Goal: Task Accomplishment & Management: Use online tool/utility

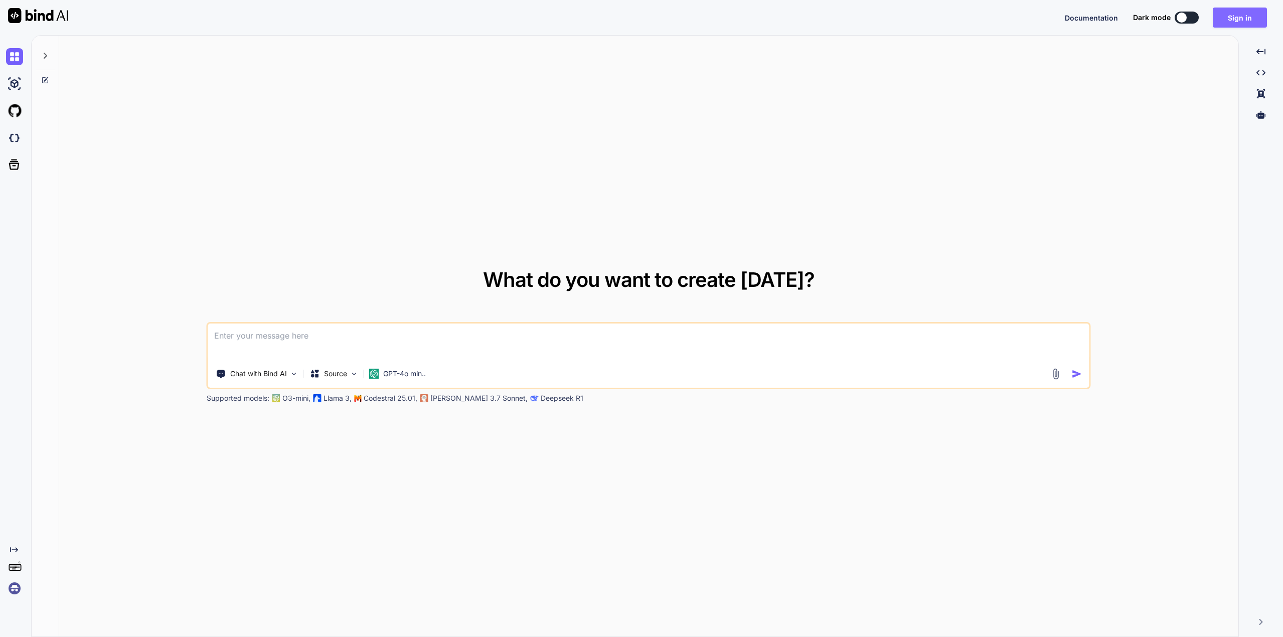
click at [1245, 22] on button "Sign in" at bounding box center [1240, 18] width 54 height 20
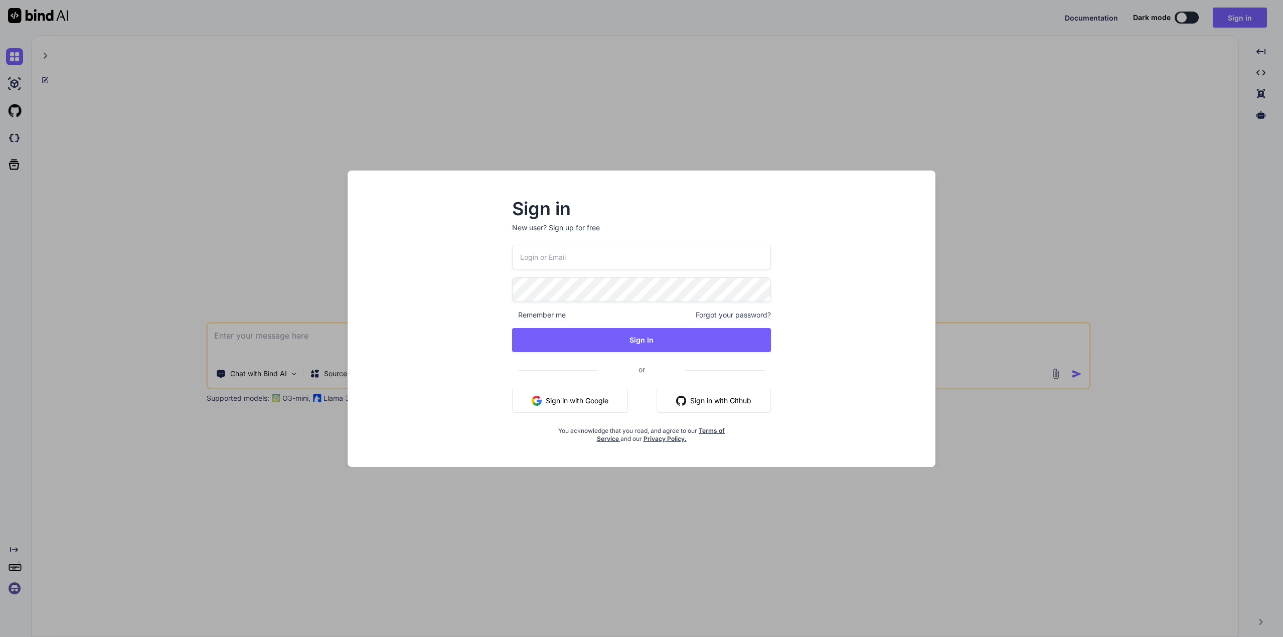
type input "t.furm@4npa.com"
click at [1184, 15] on div "Sign in New user? Sign up for free t.furm@4npa.com Remember me Forgot your pass…" at bounding box center [641, 318] width 1283 height 637
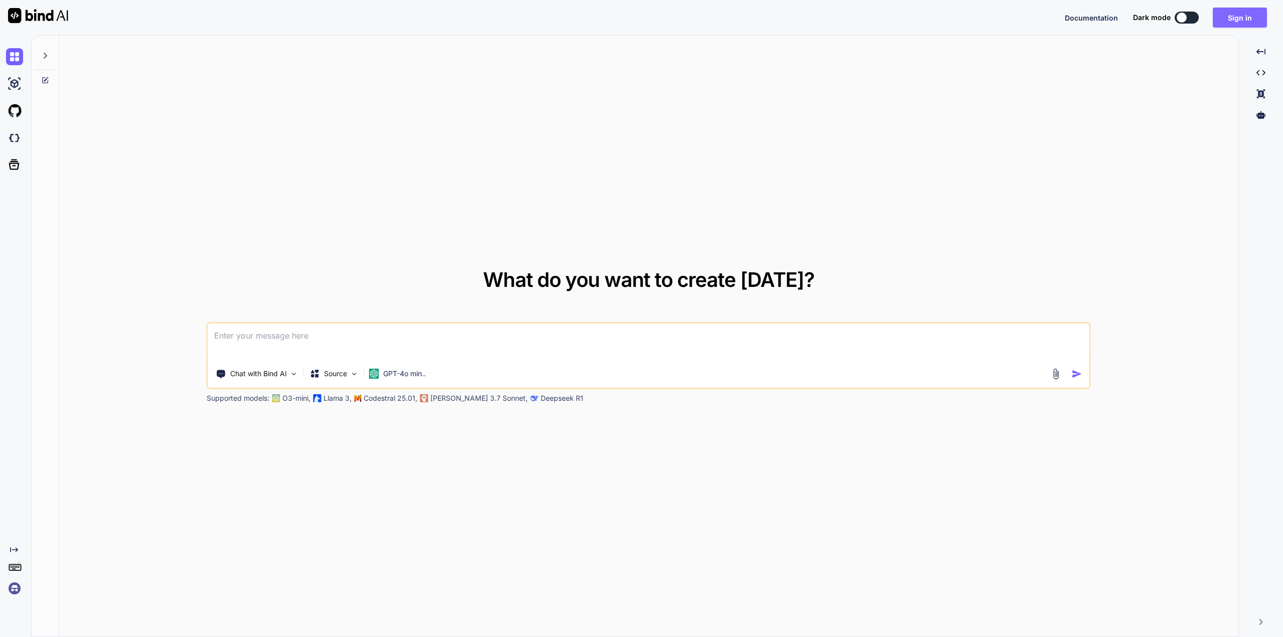
click at [1245, 11] on button "Sign in" at bounding box center [1240, 18] width 54 height 20
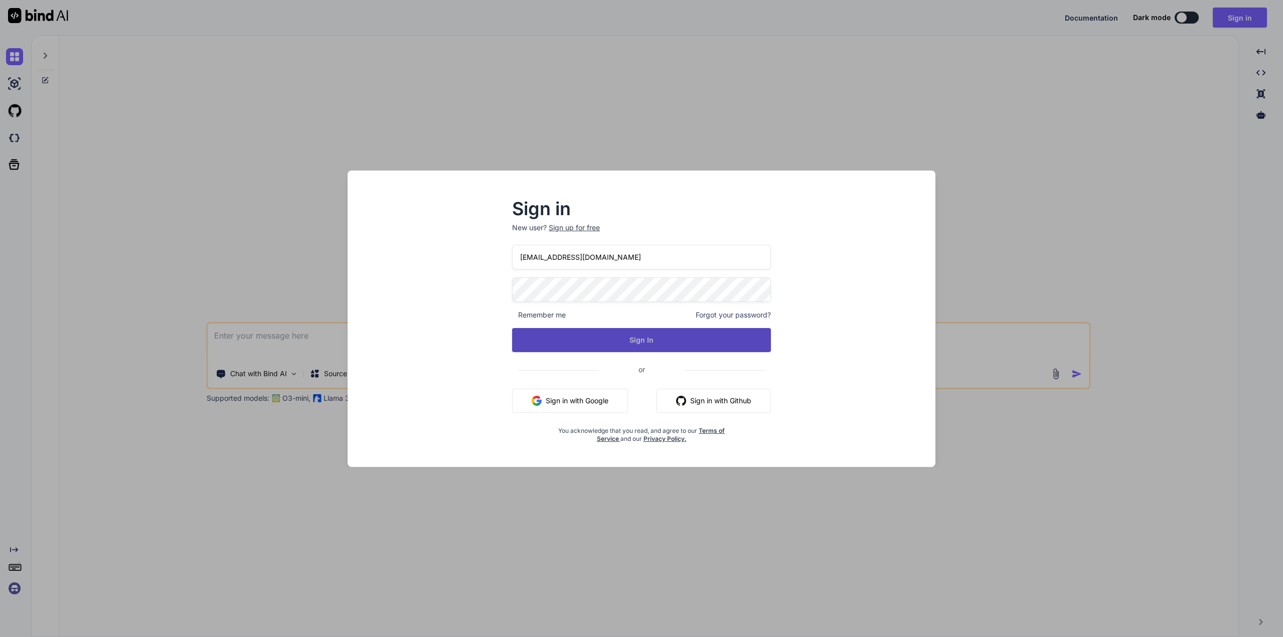
click at [638, 342] on button "Sign In" at bounding box center [641, 340] width 259 height 24
click at [636, 336] on button "Sign In" at bounding box center [641, 340] width 259 height 24
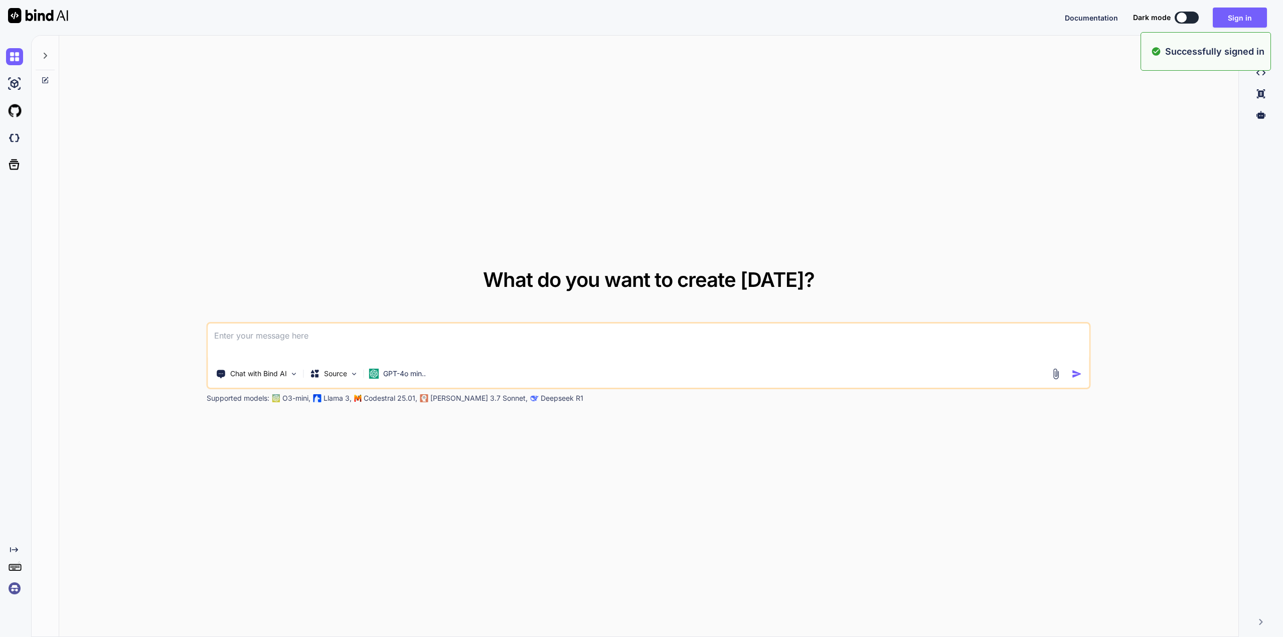
click at [1186, 20] on div at bounding box center [1182, 18] width 10 height 10
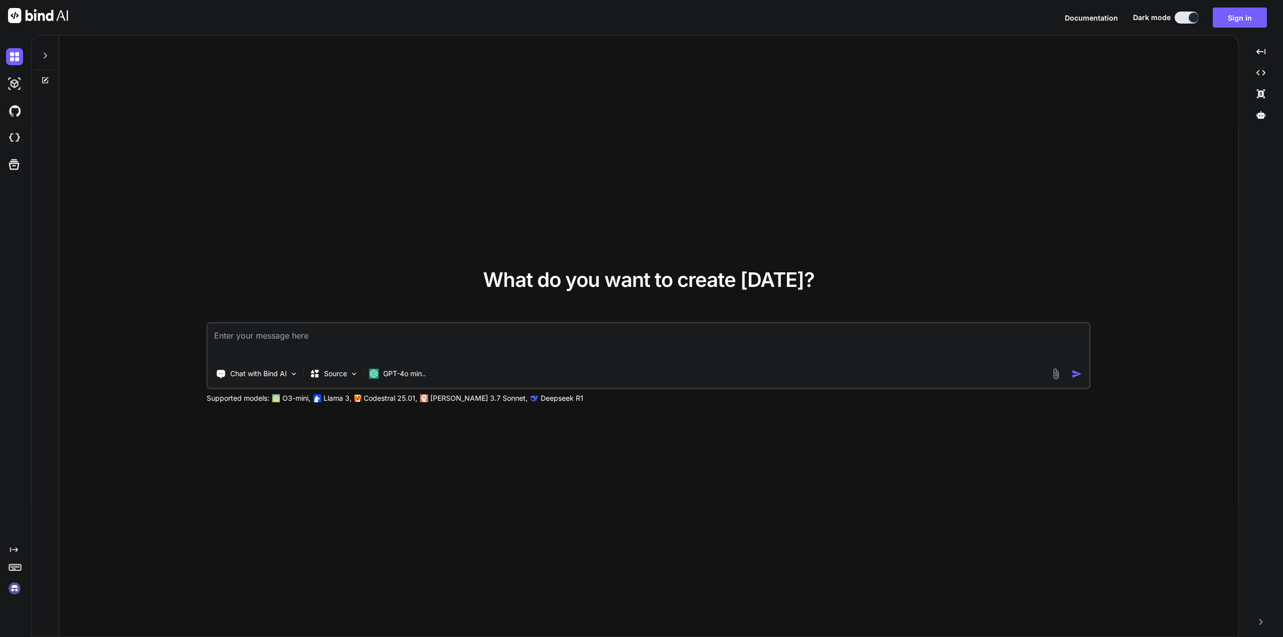
click at [40, 54] on div at bounding box center [45, 53] width 19 height 35
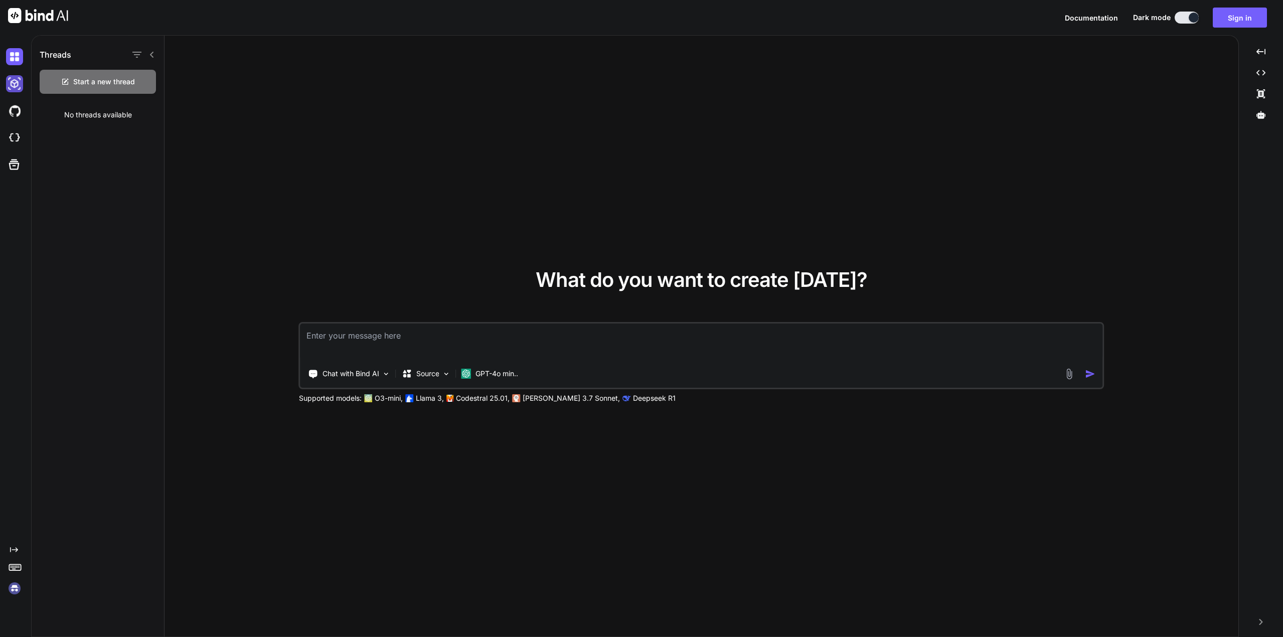
click at [11, 78] on img at bounding box center [14, 83] width 17 height 17
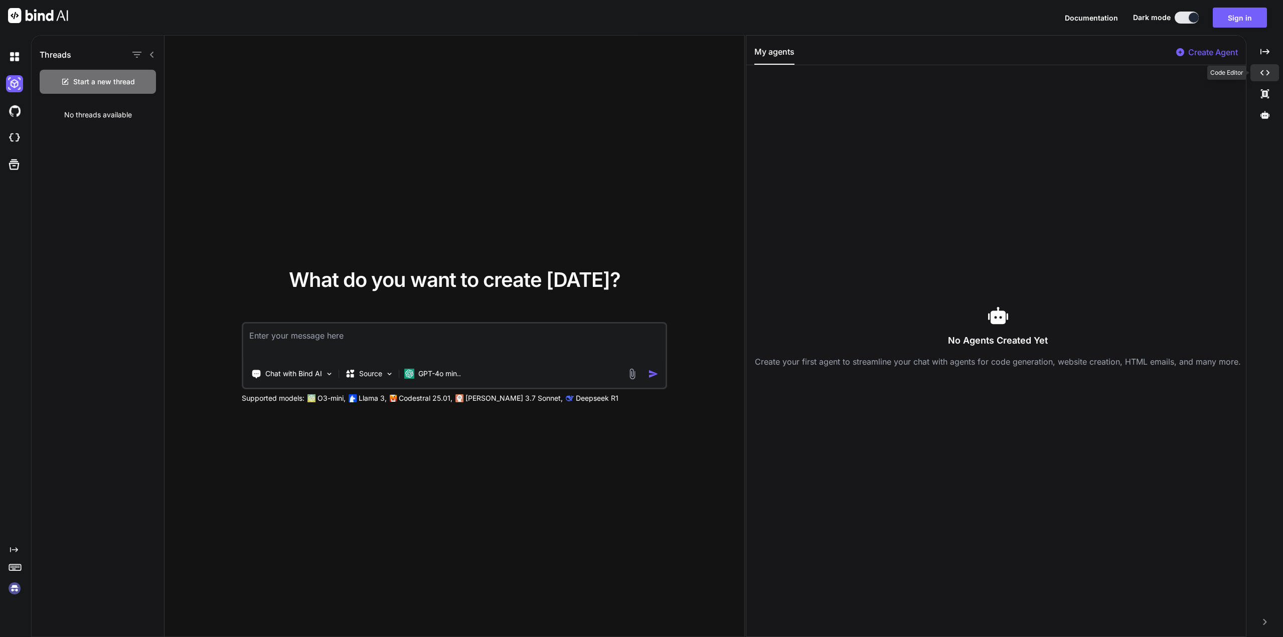
click at [1267, 71] on icon at bounding box center [1265, 73] width 9 height 6
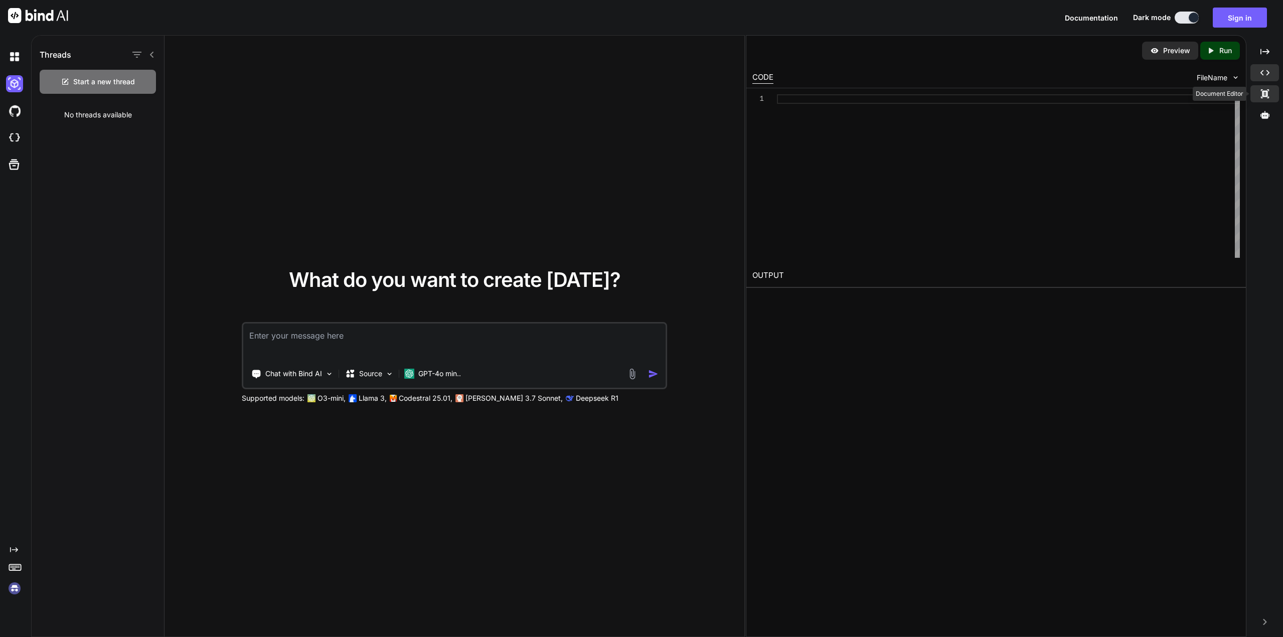
click at [1266, 95] on icon at bounding box center [1265, 93] width 8 height 9
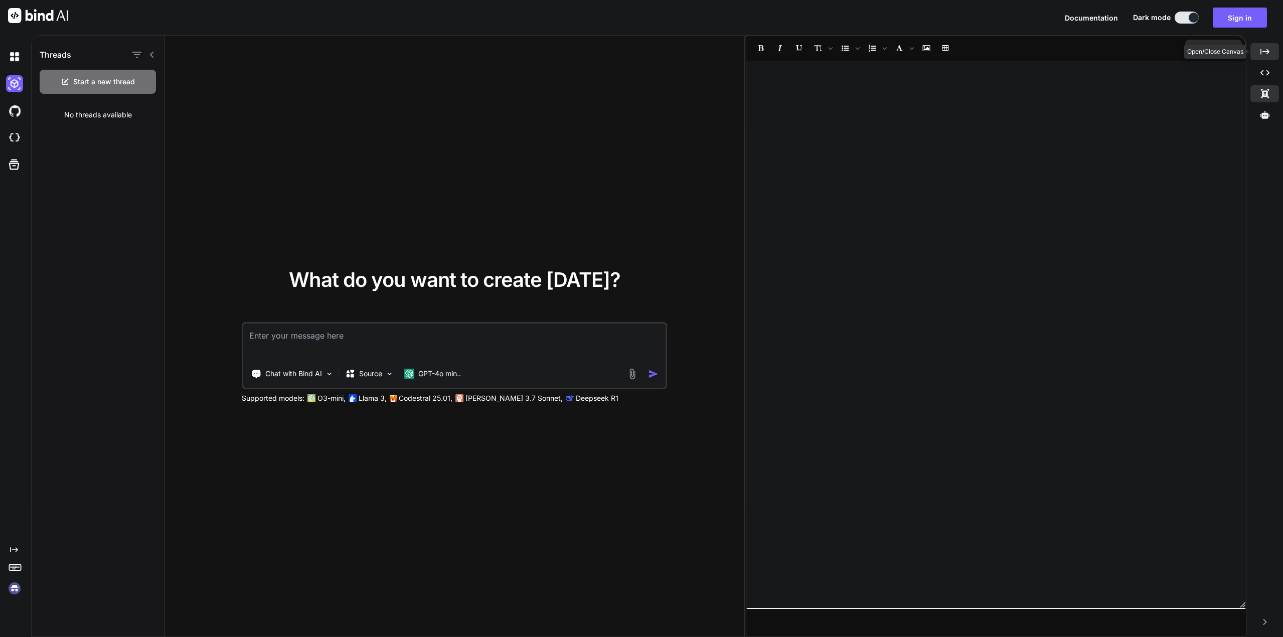
click at [1269, 51] on icon "Created with Pixso." at bounding box center [1265, 51] width 9 height 9
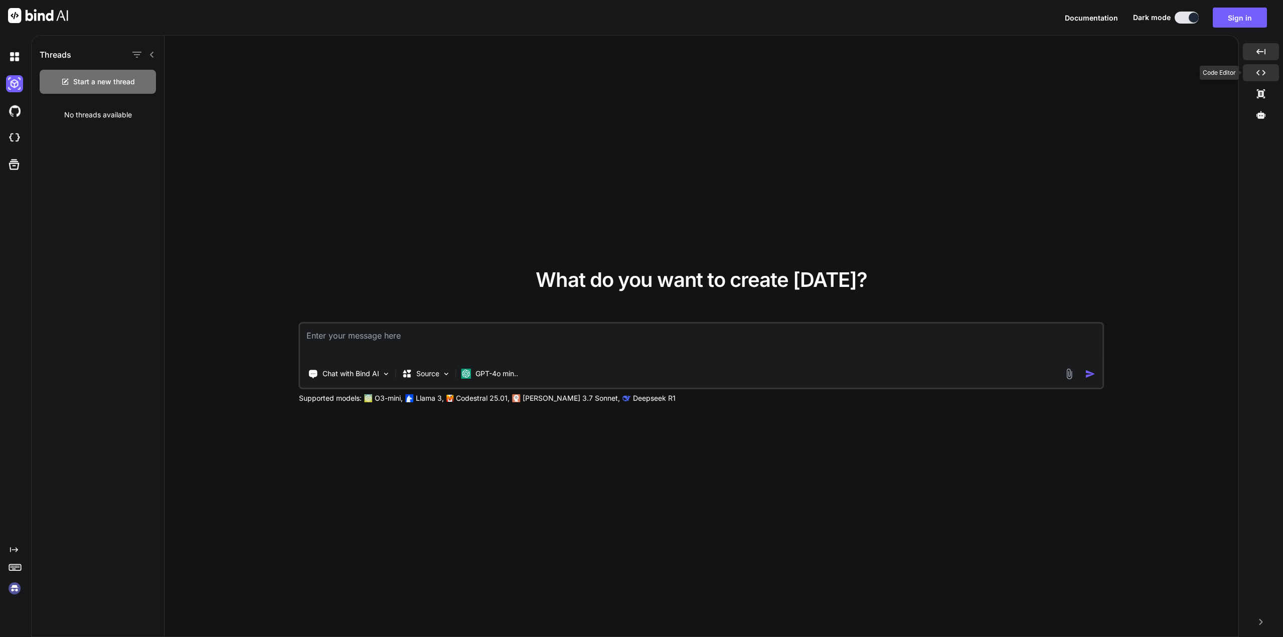
click at [1261, 70] on icon "Created with Pixso." at bounding box center [1261, 72] width 9 height 9
type textarea "x"
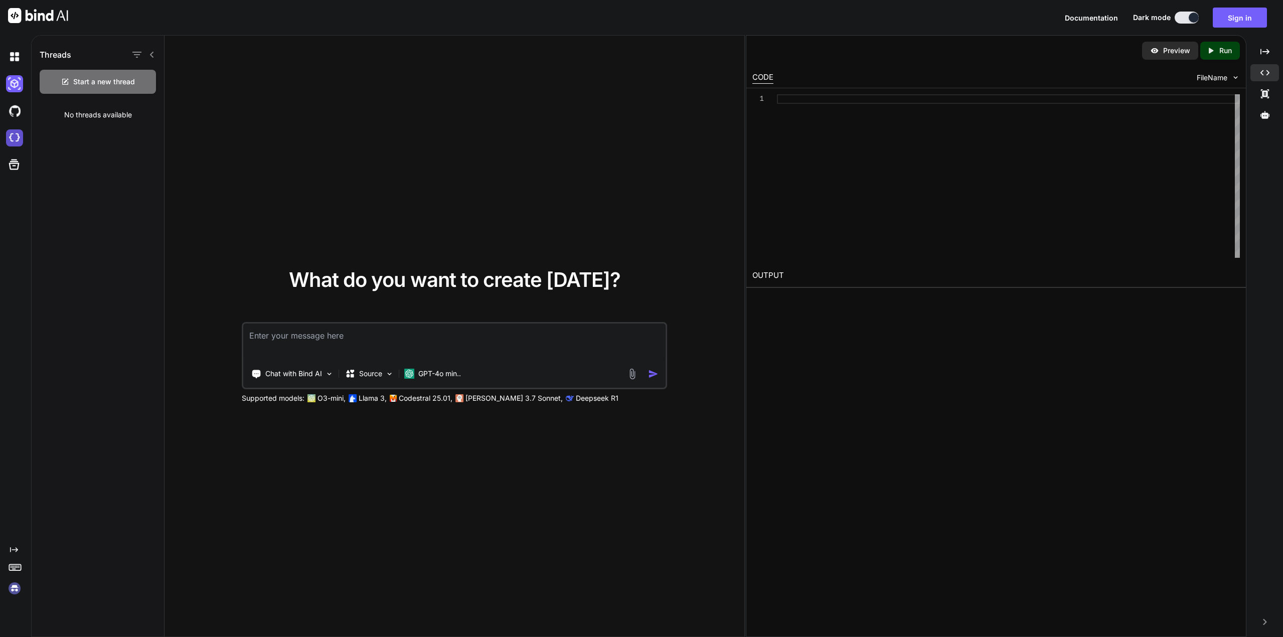
click at [16, 137] on img at bounding box center [14, 137] width 17 height 17
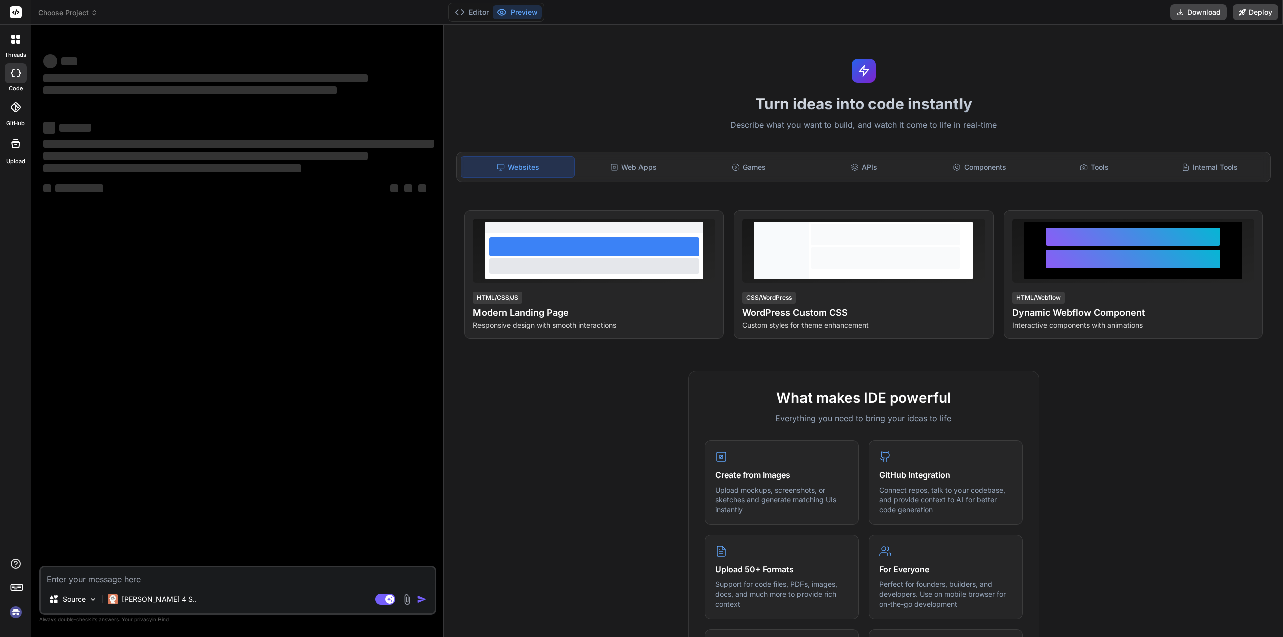
type textarea "x"
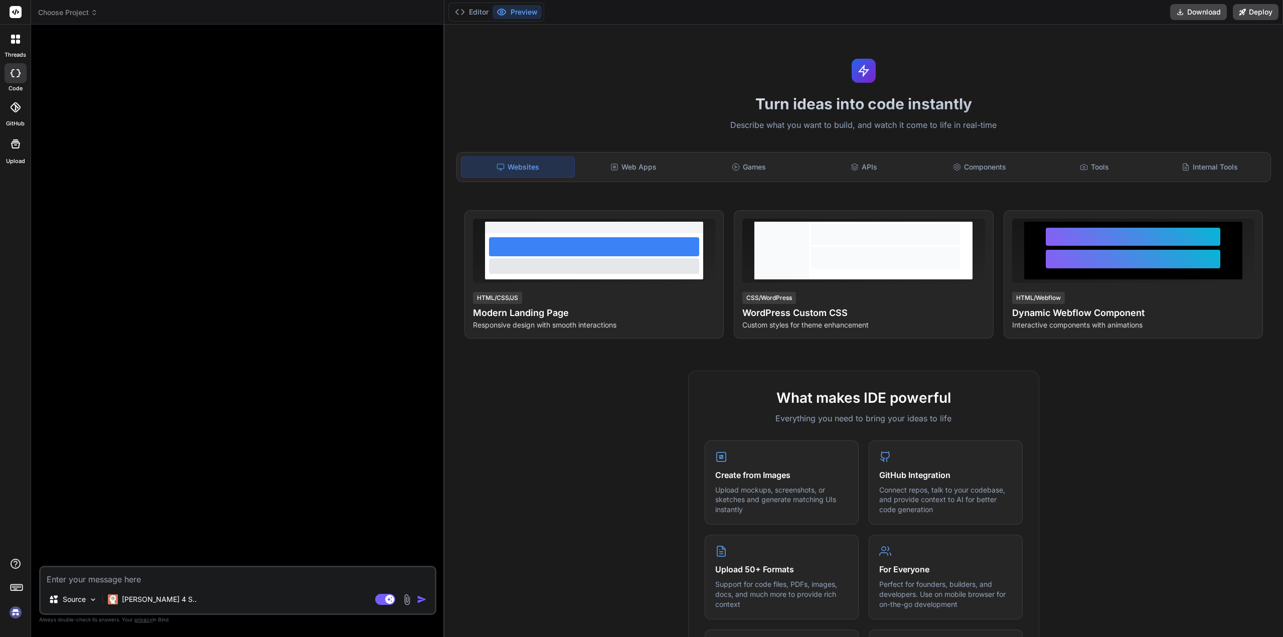
click at [51, 15] on span "Choose Project" at bounding box center [68, 13] width 60 height 10
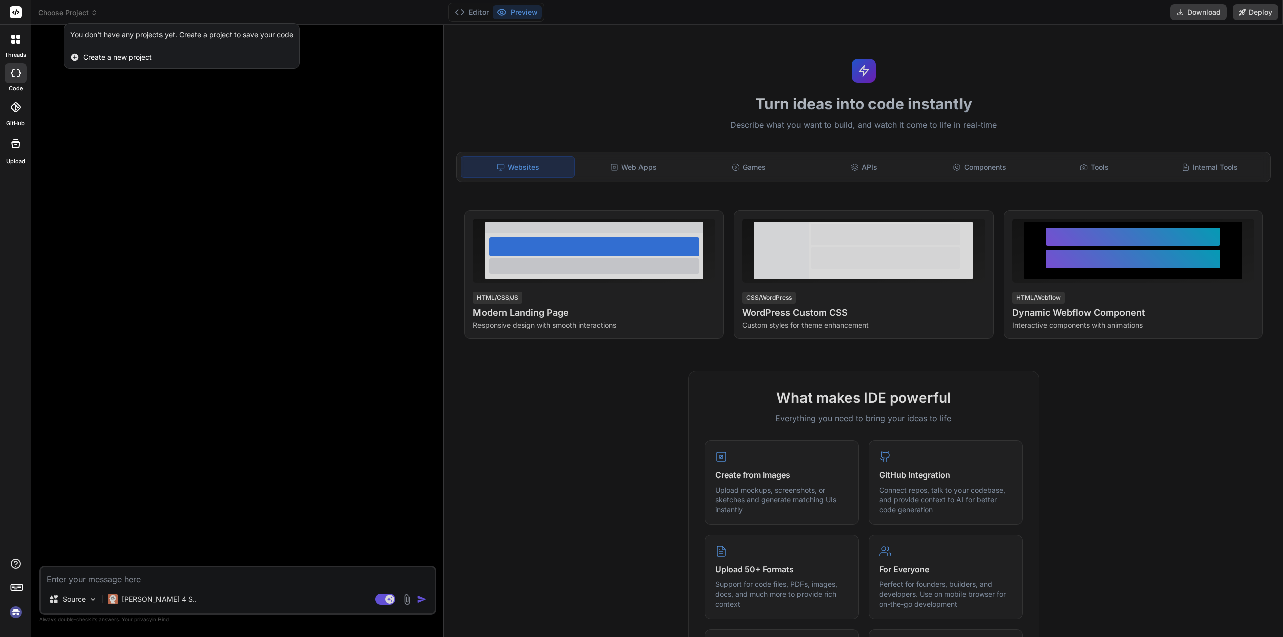
click at [123, 139] on div at bounding box center [641, 318] width 1283 height 637
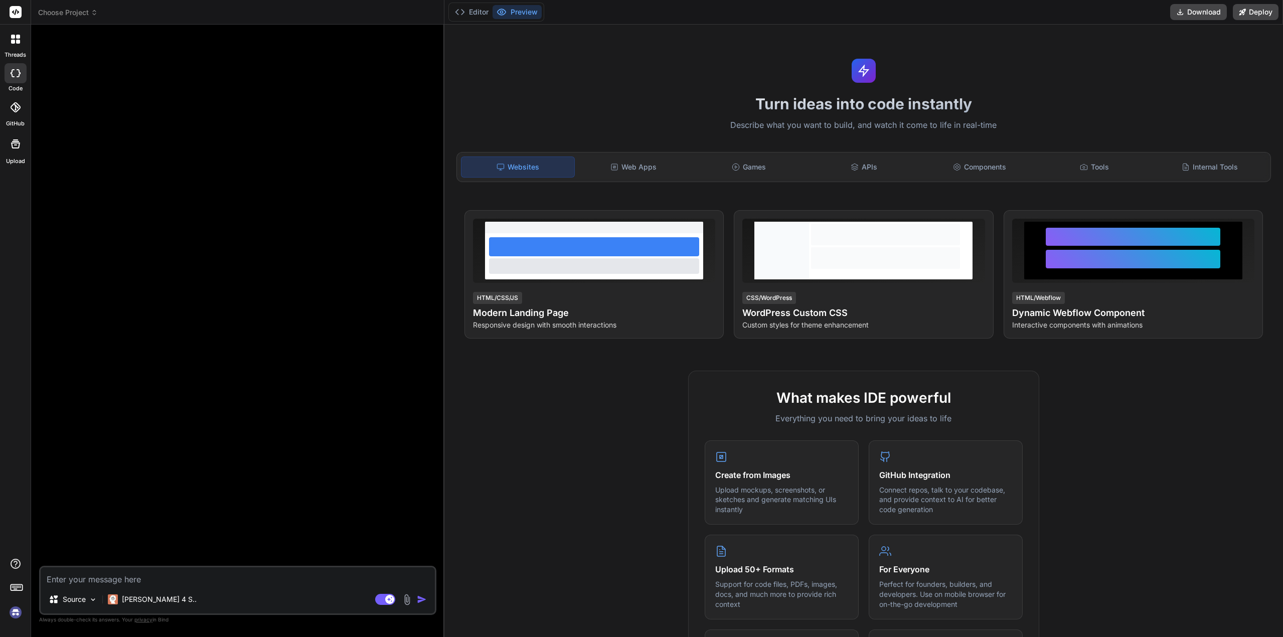
click at [71, 13] on span "Choose Project" at bounding box center [68, 13] width 60 height 10
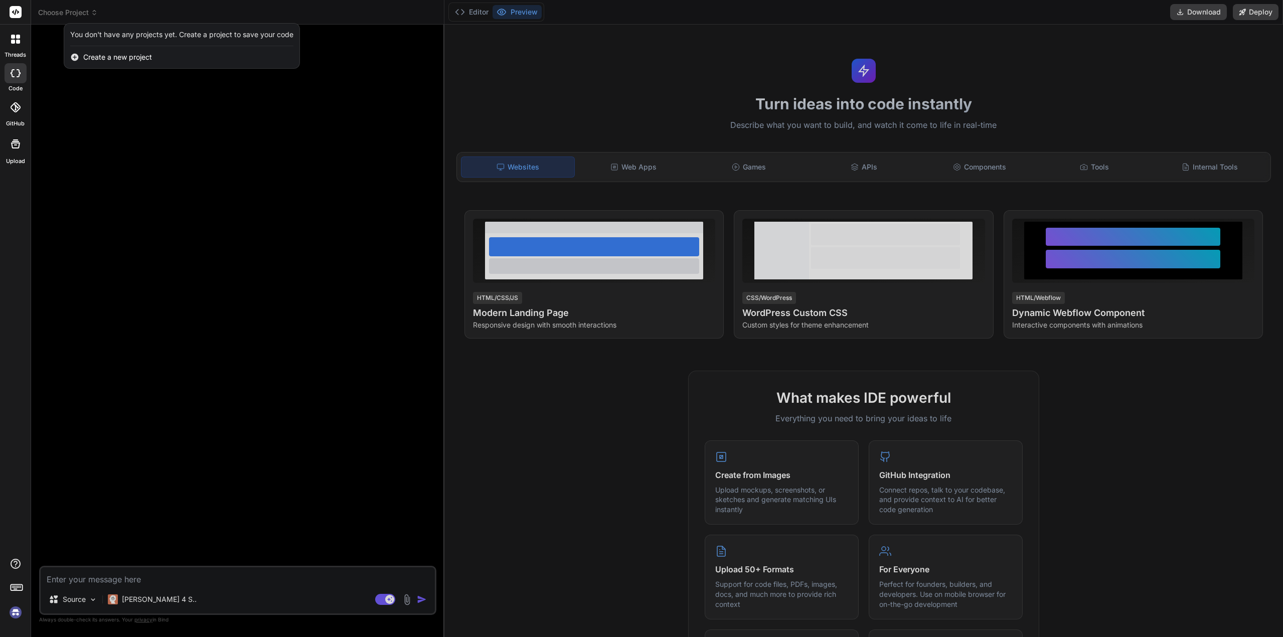
click at [108, 146] on div at bounding box center [641, 318] width 1283 height 637
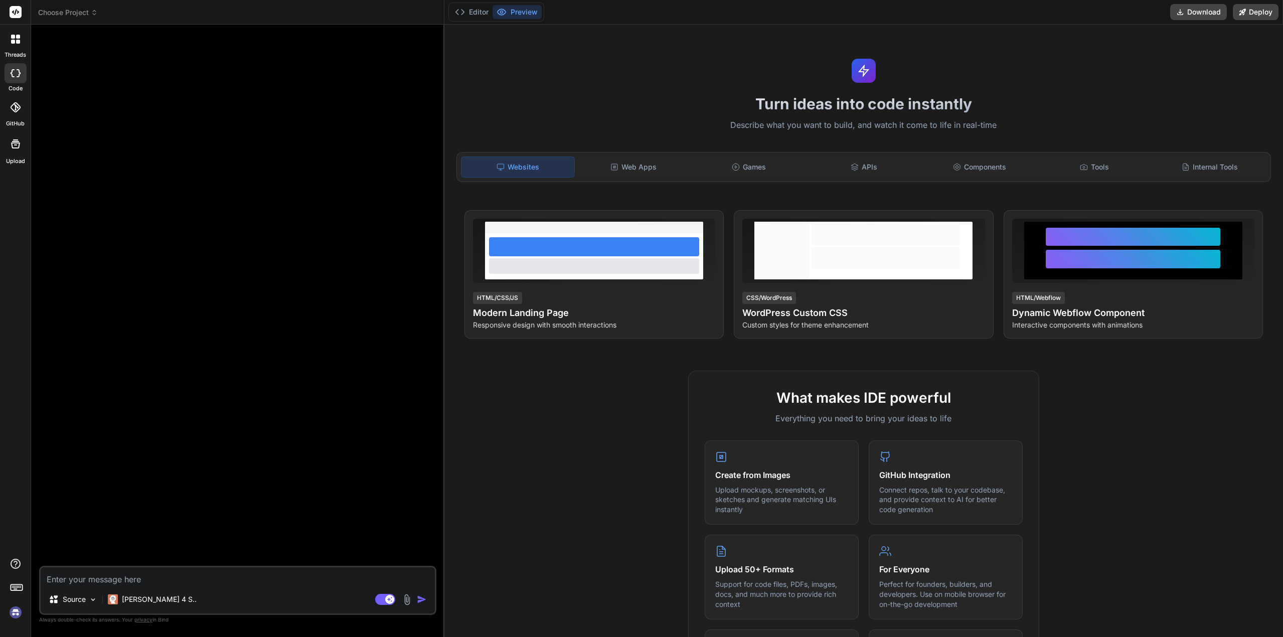
click at [58, 14] on span "Choose Project" at bounding box center [68, 13] width 60 height 10
click at [15, 616] on img at bounding box center [15, 612] width 17 height 17
click at [63, 12] on span "Choose Project" at bounding box center [68, 13] width 60 height 10
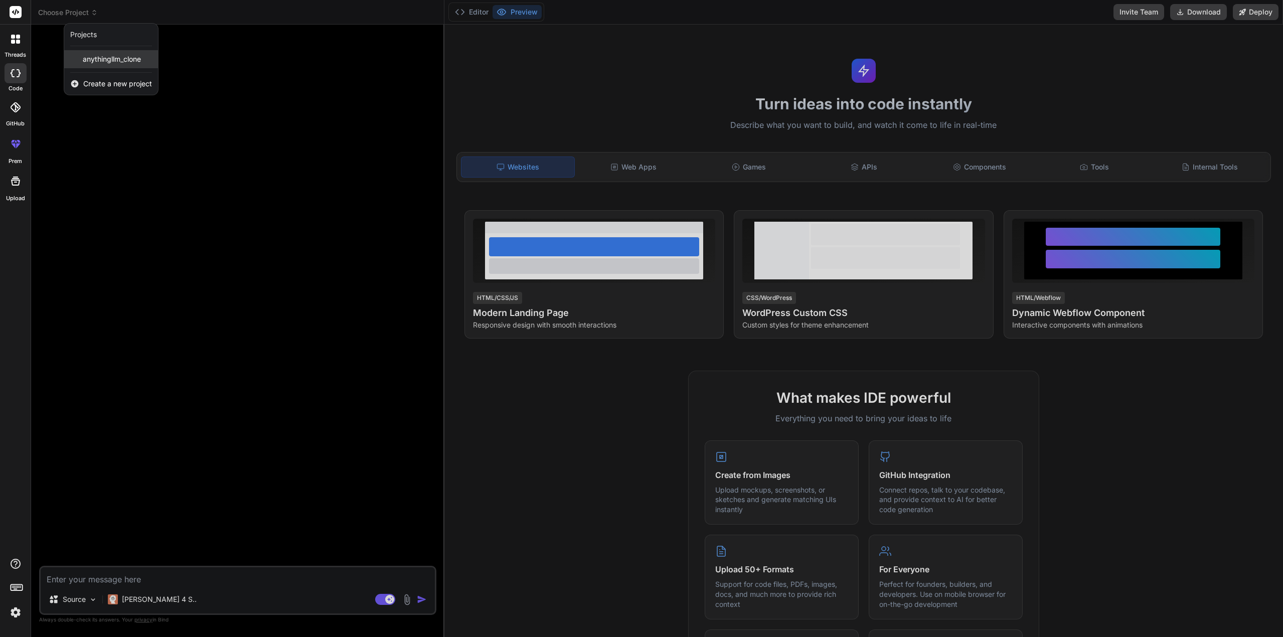
click at [100, 56] on span "anythingllm_clone" at bounding box center [112, 59] width 58 height 10
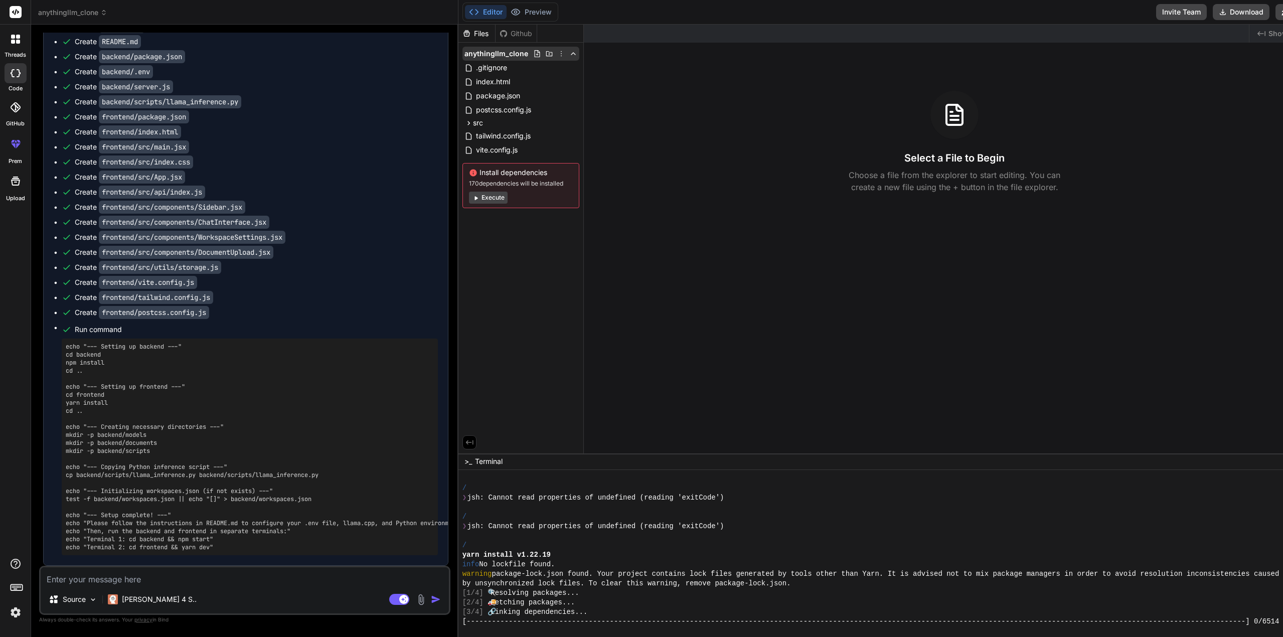
scroll to position [1277, 0]
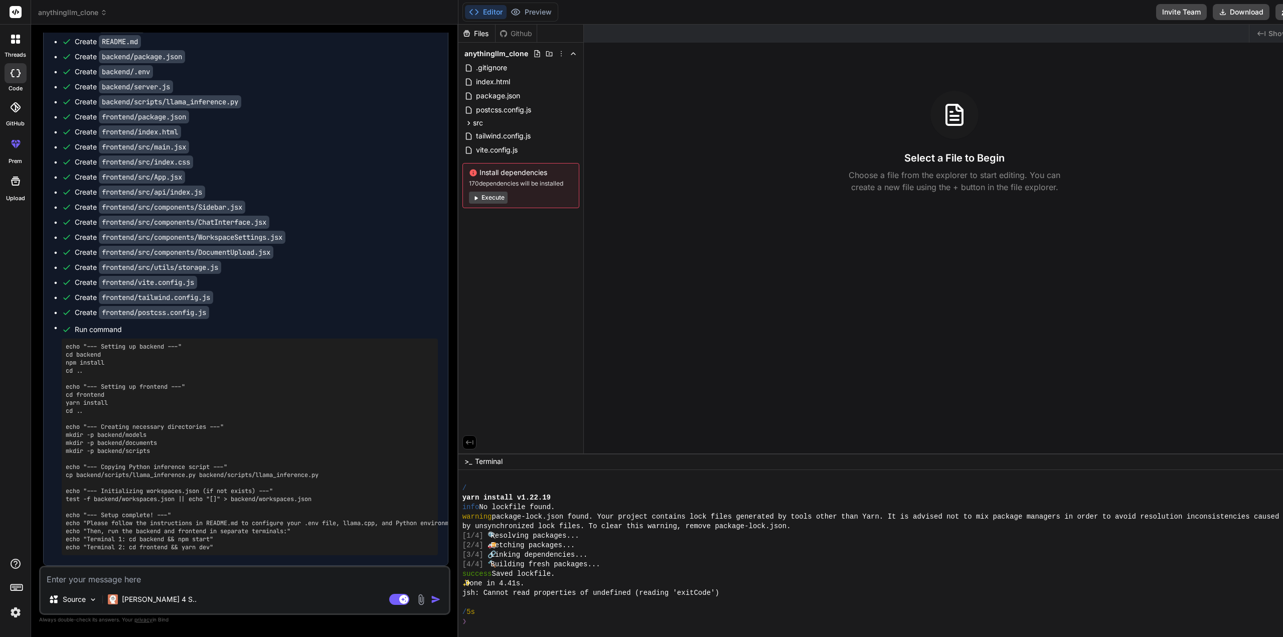
click at [476, 201] on button "Execute" at bounding box center [488, 198] width 39 height 12
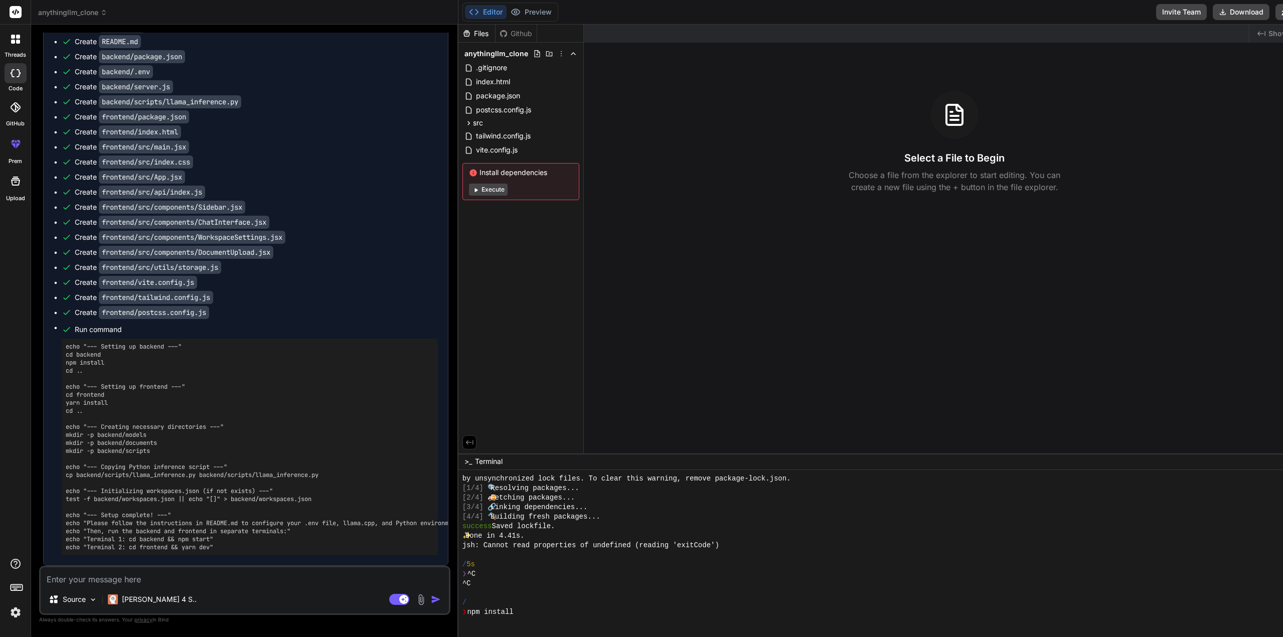
type textarea "x"
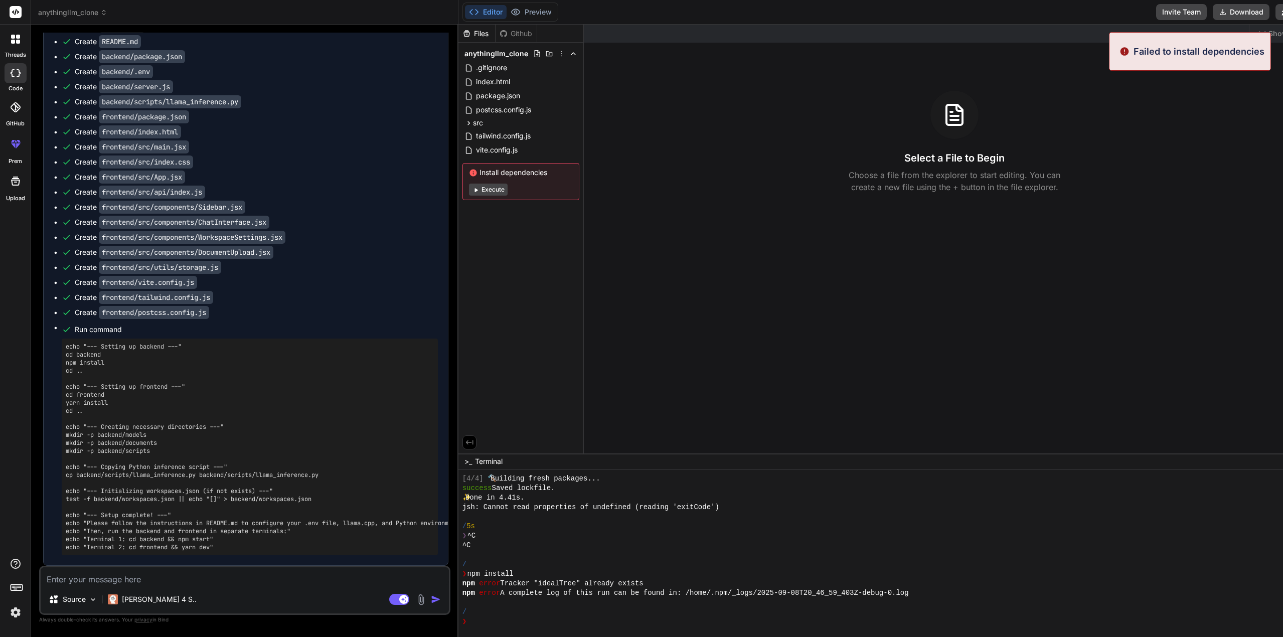
click at [1206, 62] on div "Failed to install dependencies" at bounding box center [1190, 51] width 162 height 39
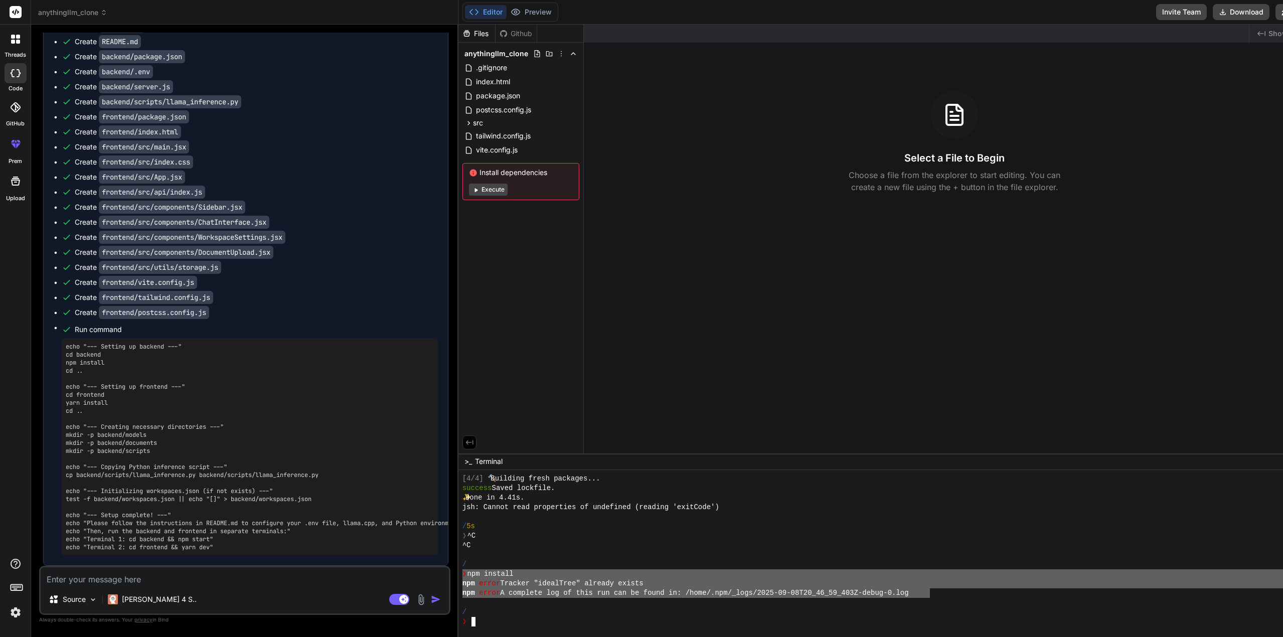
drag, startPoint x: 916, startPoint y: 596, endPoint x: 442, endPoint y: 576, distance: 474.5
click at [442, 576] on div "anythingllm_clone Created with Pixso. Bind AI Web Search Created with Pixso. Co…" at bounding box center [678, 318] width 1295 height 637
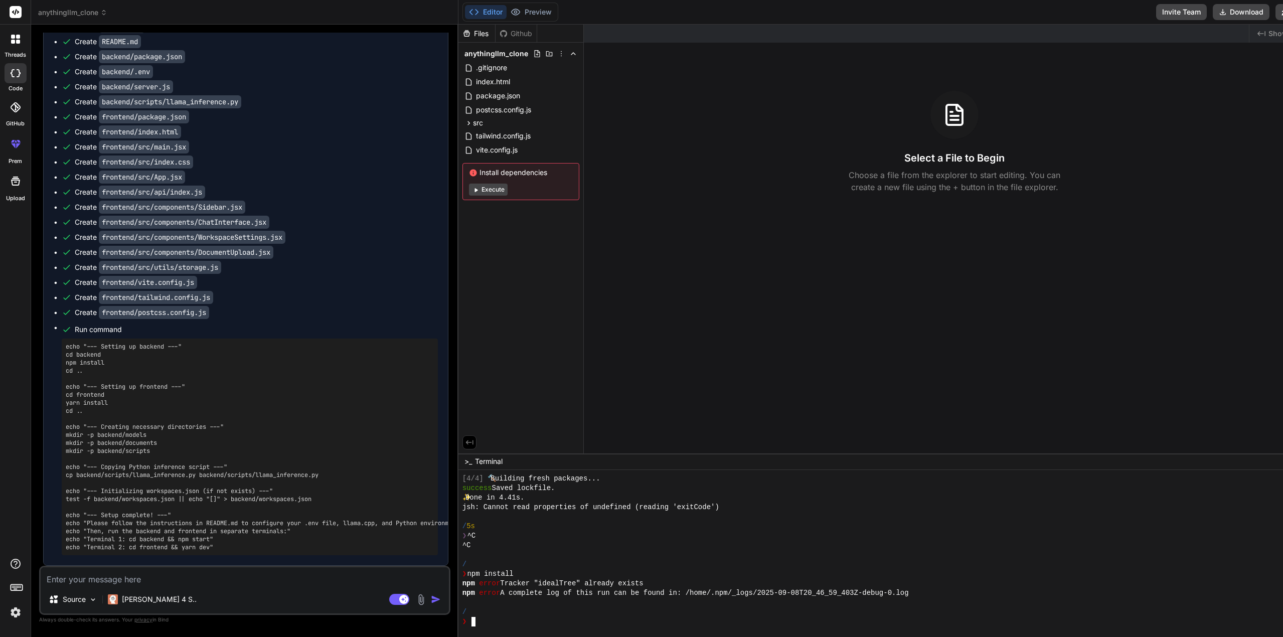
click at [552, 550] on div at bounding box center [874, 555] width 822 height 10
drag, startPoint x: 455, startPoint y: 572, endPoint x: 502, endPoint y: 575, distance: 47.3
type textarea "npm install"
click at [477, 188] on button "Execute" at bounding box center [488, 190] width 39 height 12
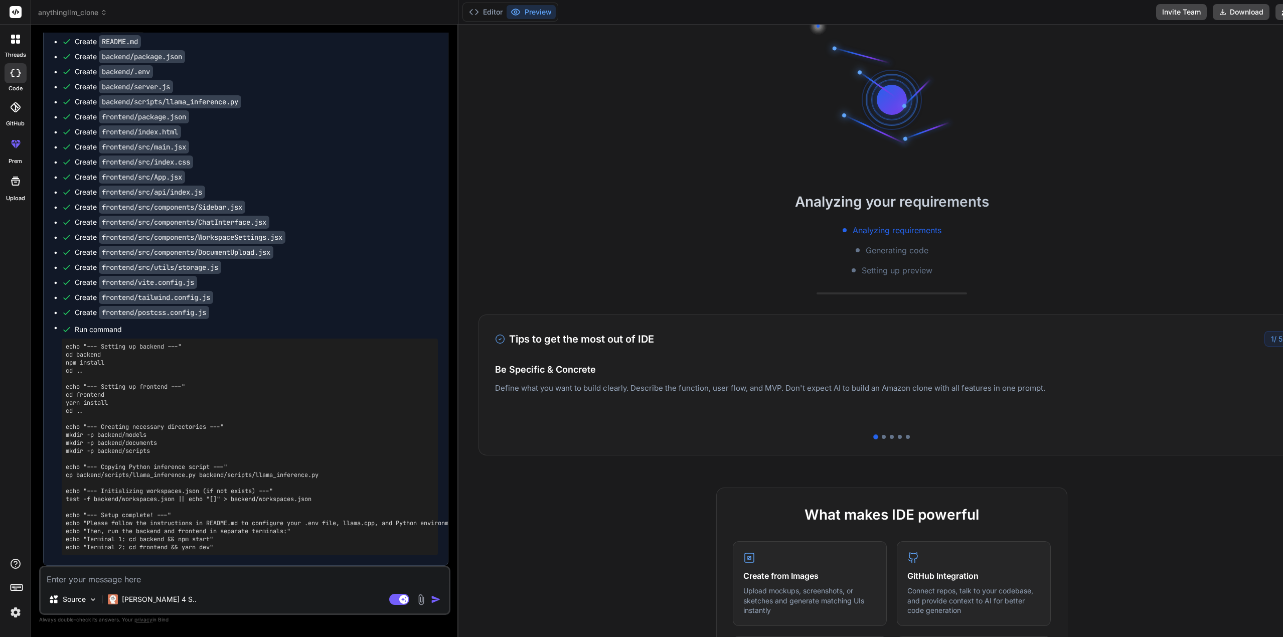
type textarea "x"
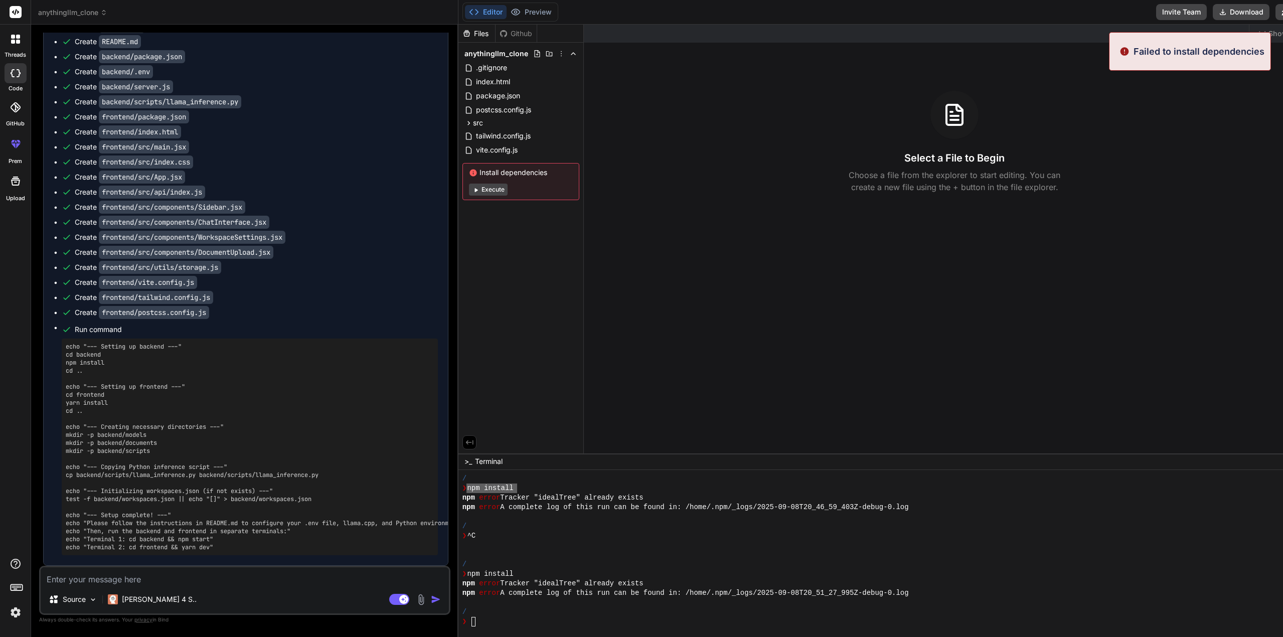
scroll to position [1449, 0]
click at [1209, 52] on p "Failed to install dependencies" at bounding box center [1199, 52] width 131 height 14
click at [488, 536] on div "❯ ^C" at bounding box center [874, 536] width 822 height 10
drag, startPoint x: 457, startPoint y: 491, endPoint x: 503, endPoint y: 491, distance: 46.2
type textarea "npm install"
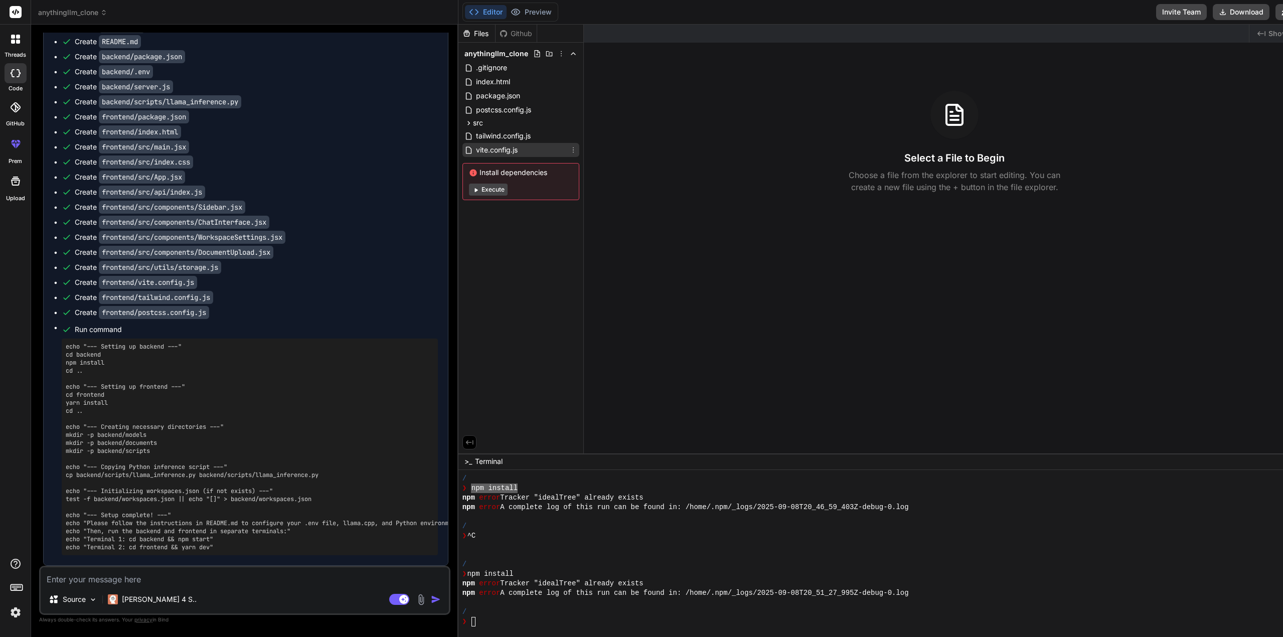
click at [481, 149] on span "vite.config.js" at bounding box center [497, 150] width 44 height 12
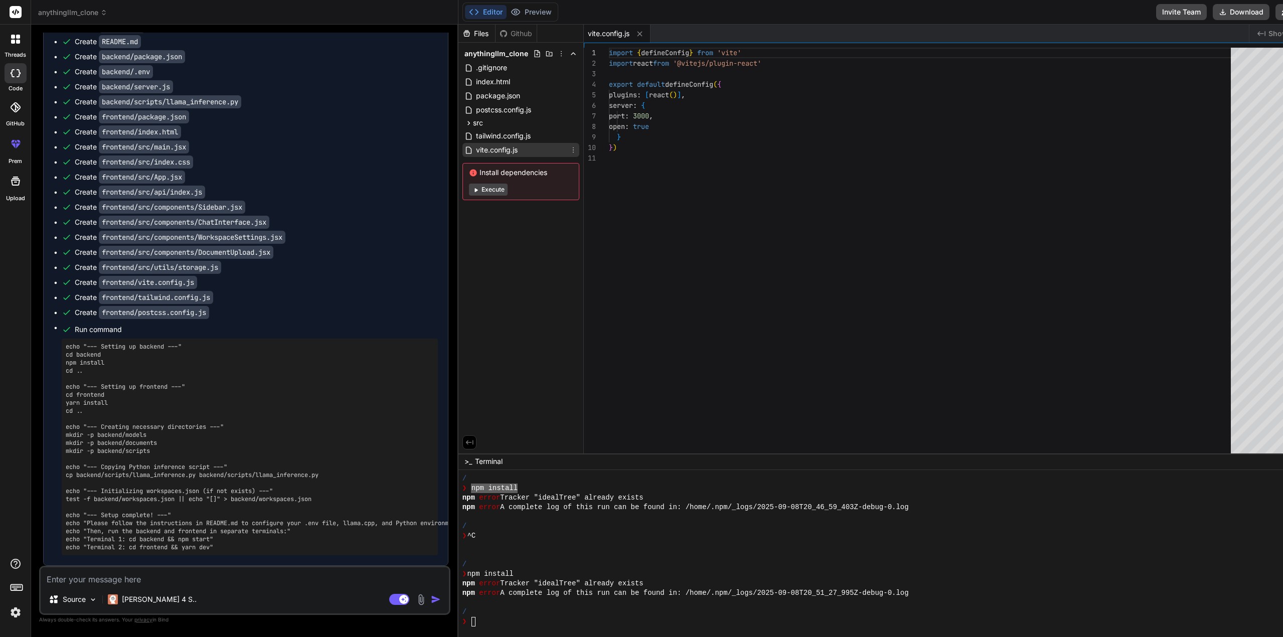
type textarea "x"
click at [487, 67] on span ".gitignore" at bounding box center [491, 68] width 33 height 12
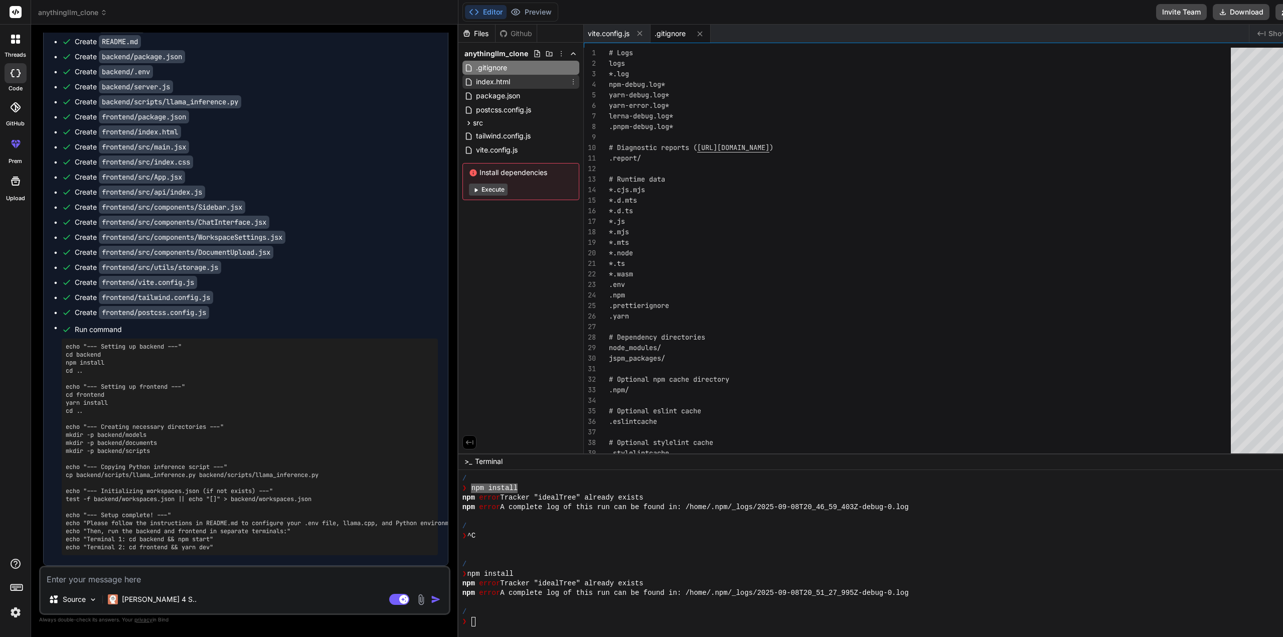
click at [488, 81] on span "index.html" at bounding box center [493, 82] width 36 height 12
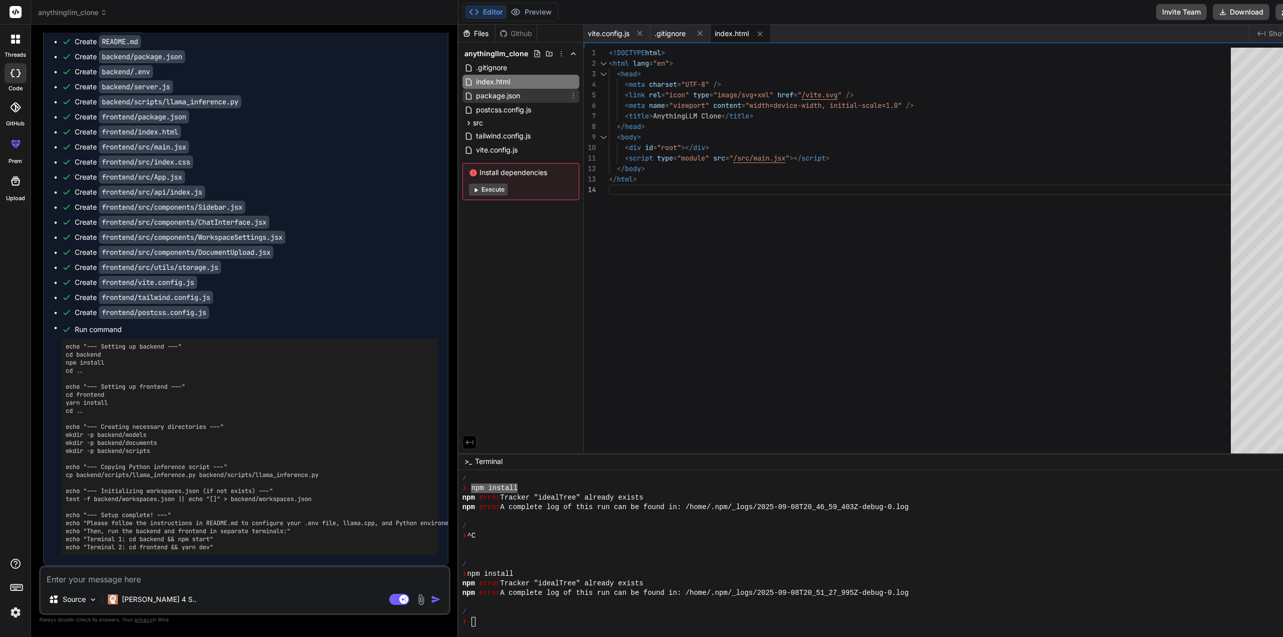
click at [480, 101] on span "package.json" at bounding box center [498, 96] width 46 height 12
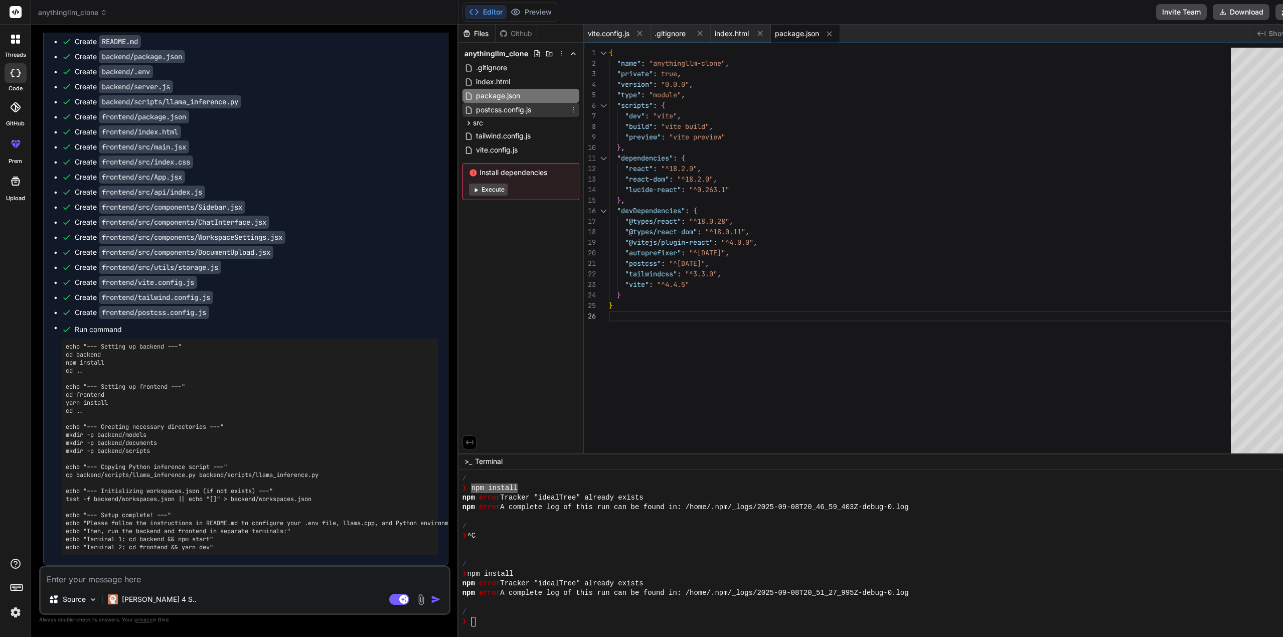
click at [476, 113] on span "postcss.config.js" at bounding box center [503, 110] width 57 height 12
type textarea "export default { plugins: { tailwindcss: {}, autoprefixer: {}, }, }"
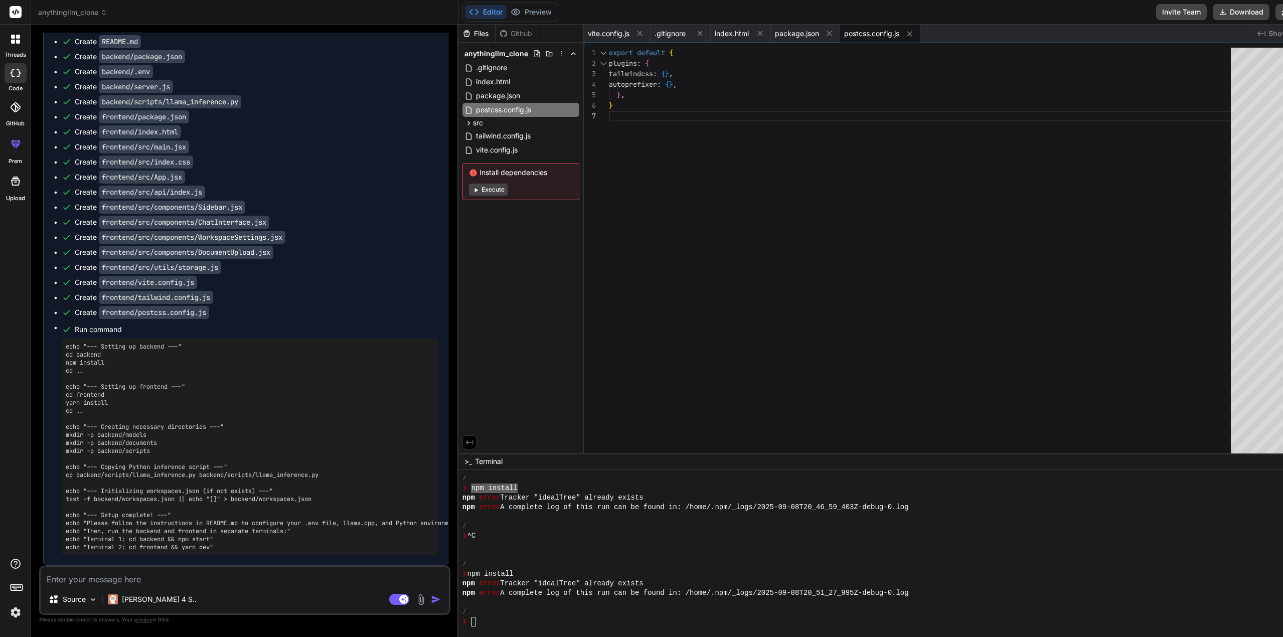
click at [469, 312] on div "Files Github anythingllm_clone .gitignore index.html package.json postcss.confi…" at bounding box center [521, 239] width 125 height 429
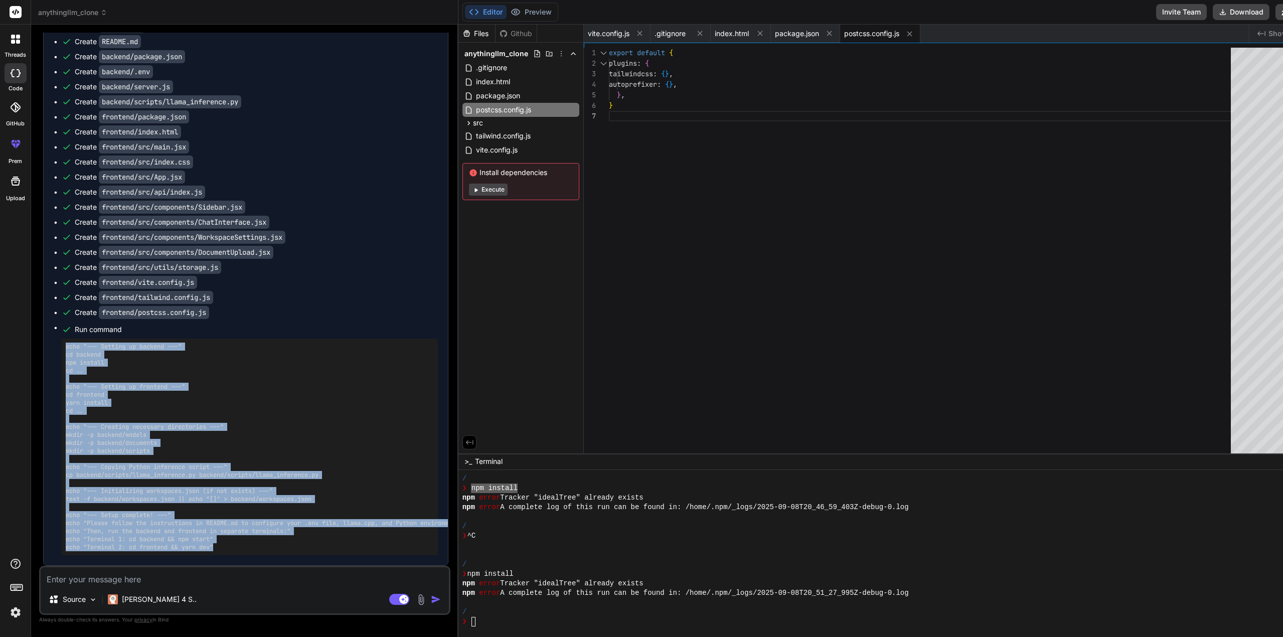
drag, startPoint x: 67, startPoint y: 348, endPoint x: 231, endPoint y: 548, distance: 259.5
click at [231, 548] on pre "echo "--- Setting up backend ---" cd backend npm install cd .. echo "--- Settin…" at bounding box center [250, 447] width 368 height 209
copy pre "echo "--- Setting up backend ---" cd backend npm install cd .. echo "--- Settin…"
click at [185, 413] on pre "echo "--- Setting up backend ---" cd backend npm install cd .. echo "--- Settin…" at bounding box center [250, 447] width 368 height 209
click at [75, 352] on pre "echo "--- Setting up backend ---" cd backend npm install cd .. echo "--- Settin…" at bounding box center [250, 447] width 368 height 209
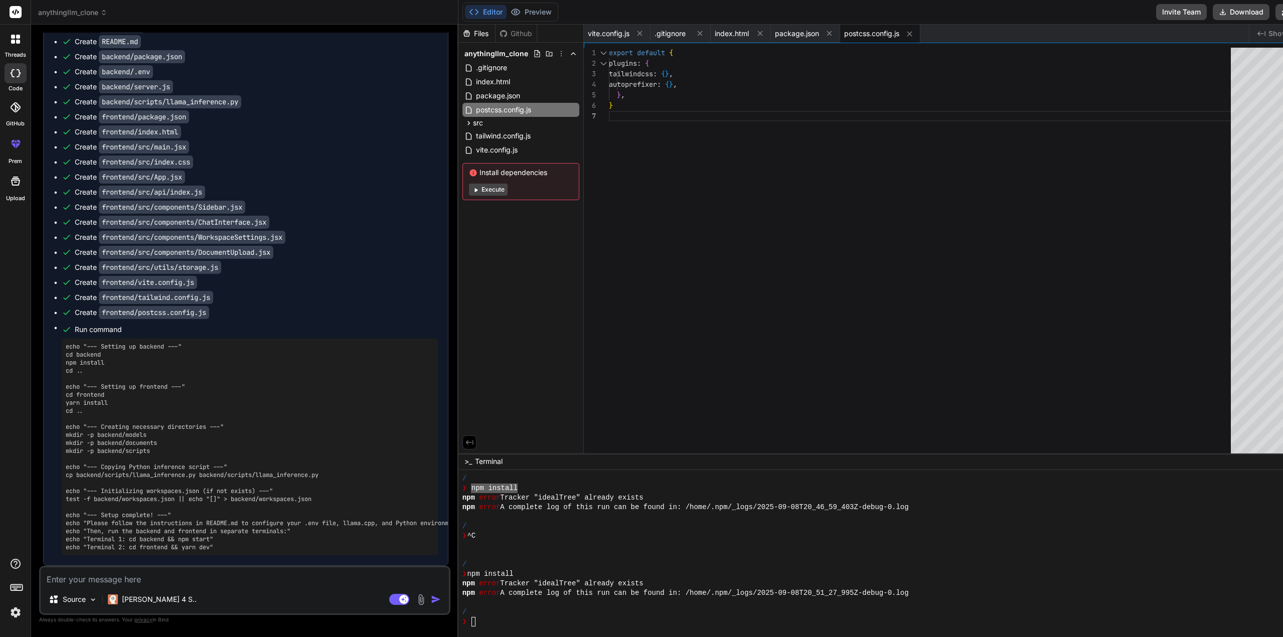
click at [123, 403] on pre "echo "--- Setting up backend ---" cd backend npm install cd .. echo "--- Settin…" at bounding box center [250, 447] width 368 height 209
click at [196, 423] on pre "echo "--- Setting up backend ---" cd backend npm install cd .. echo "--- Settin…" at bounding box center [250, 447] width 368 height 209
click at [288, 276] on ul "Create .gitignore Create README.md Create backend/package.json Create backend/.…" at bounding box center [246, 289] width 384 height 534
drag, startPoint x: 65, startPoint y: 474, endPoint x: 347, endPoint y: 475, distance: 282.0
click at [347, 475] on div "echo "--- Setting up backend ---" cd backend npm install cd .. echo "--- Settin…" at bounding box center [250, 447] width 376 height 217
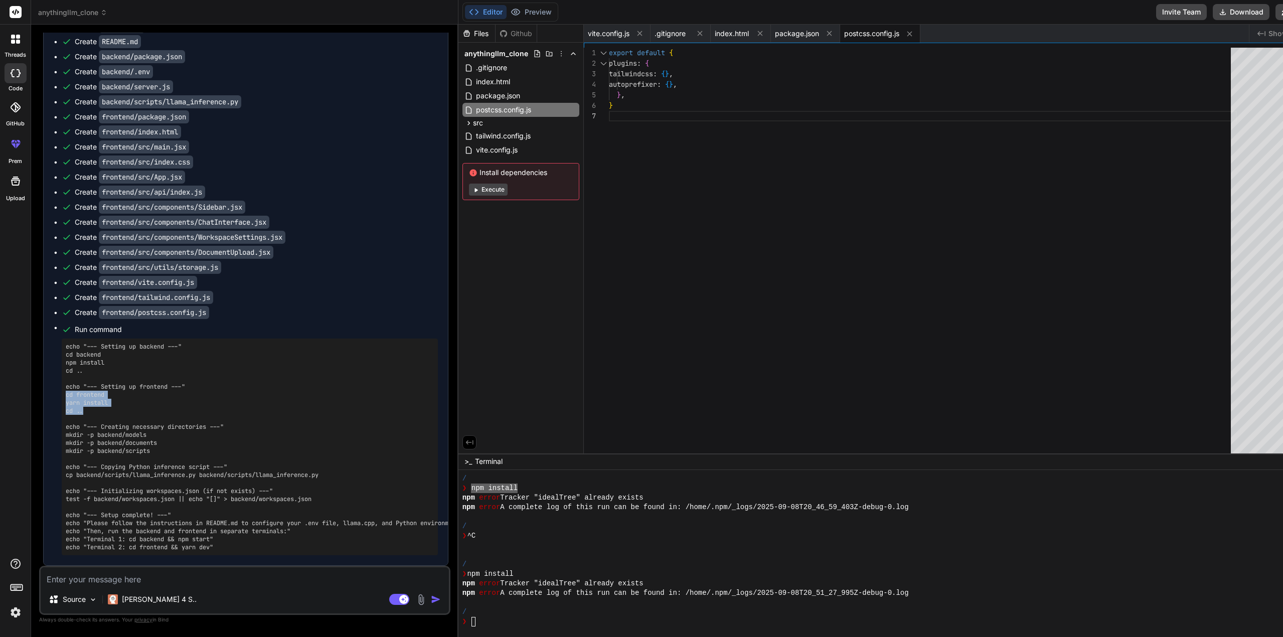
drag, startPoint x: 65, startPoint y: 395, endPoint x: 103, endPoint y: 409, distance: 40.5
click at [103, 409] on div "echo "--- Setting up backend ---" cd backend npm install cd .. echo "--- Settin…" at bounding box center [250, 447] width 376 height 217
copy pre "cd frontend yarn install cd .."
drag, startPoint x: 67, startPoint y: 478, endPoint x: 335, endPoint y: 482, distance: 268.0
click at [335, 482] on pre "echo "--- Setting up backend ---" cd backend npm install cd .. echo "--- Settin…" at bounding box center [250, 447] width 368 height 209
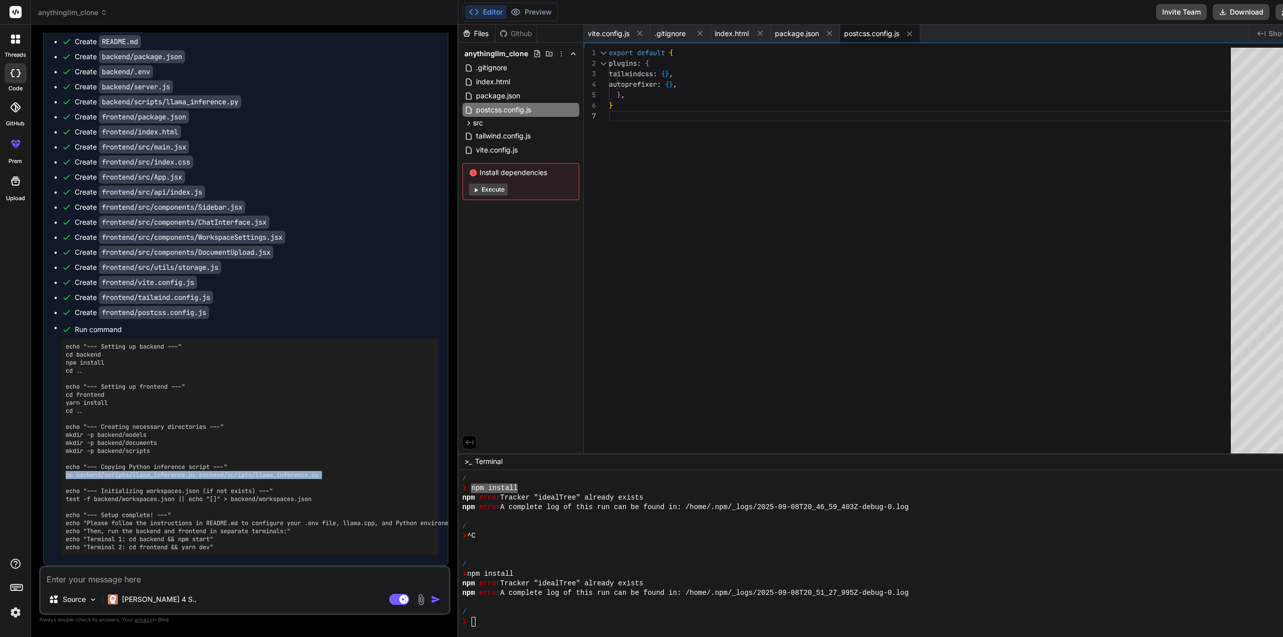
copy pre "cp backend/scripts/llama_inference.py backend/scripts/llama_inference.py"
drag, startPoint x: 66, startPoint y: 393, endPoint x: 106, endPoint y: 392, distance: 40.6
click at [106, 392] on pre "echo "--- Setting up backend ---" cd backend npm install cd .. echo "--- Settin…" at bounding box center [250, 447] width 368 height 209
copy pre "cd frontend"
drag, startPoint x: 64, startPoint y: 402, endPoint x: 111, endPoint y: 403, distance: 47.2
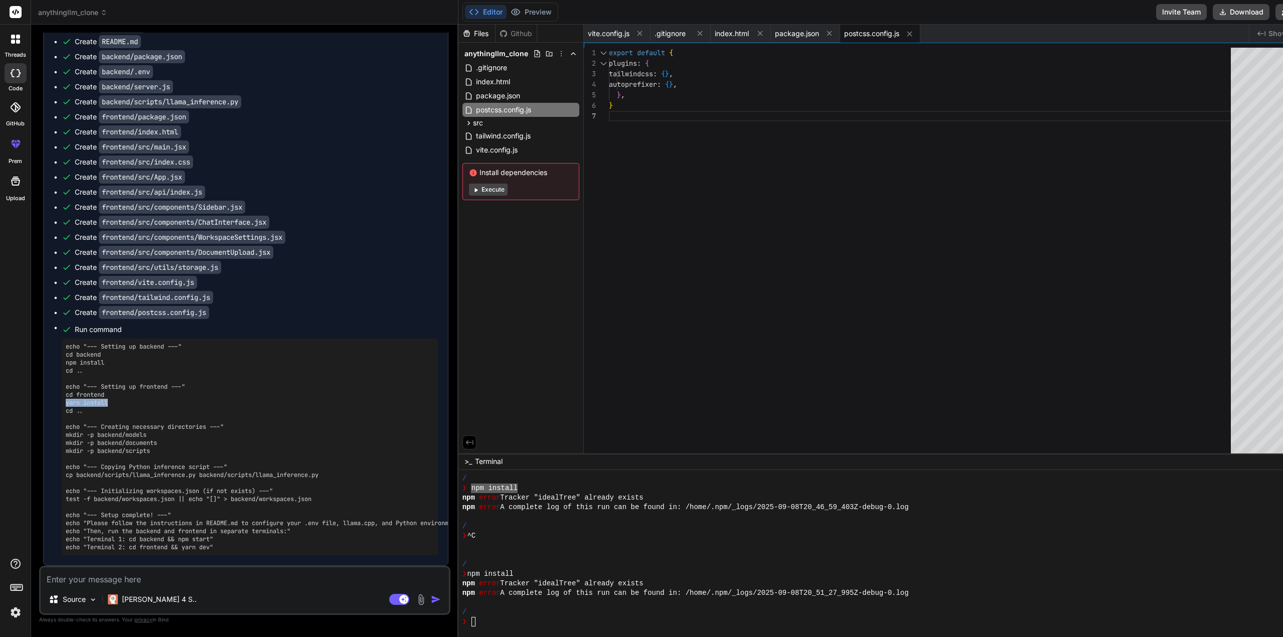
click at [111, 403] on div "echo "--- Setting up backend ---" cd backend npm install cd .. echo "--- Settin…" at bounding box center [250, 447] width 376 height 217
copy pre "yarn install"
click at [286, 400] on pre "echo "--- Setting up backend ---" cd backend npm install cd .. echo "--- Settin…" at bounding box center [250, 447] width 368 height 209
drag, startPoint x: 66, startPoint y: 394, endPoint x: 114, endPoint y: 397, distance: 48.8
click at [115, 397] on pre "echo "--- Setting up backend ---" cd backend npm install cd .. echo "--- Settin…" at bounding box center [250, 447] width 368 height 209
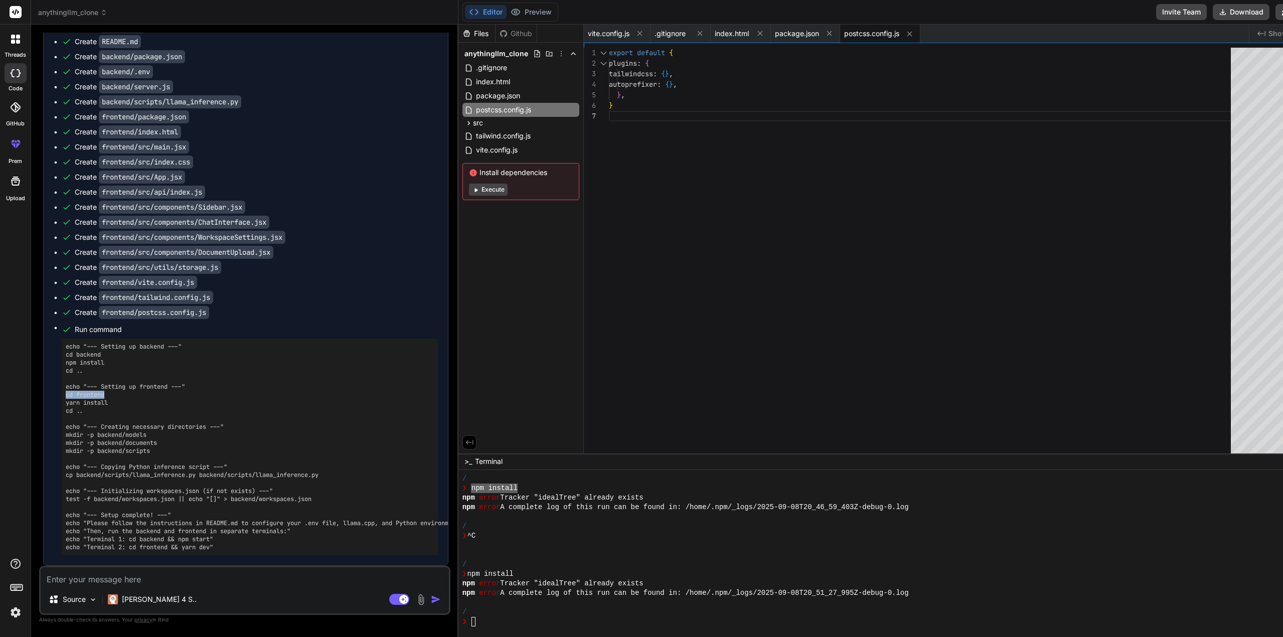
copy pre "cd frontend"
drag, startPoint x: 66, startPoint y: 399, endPoint x: 113, endPoint y: 403, distance: 47.3
click at [113, 403] on pre "echo "--- Setting up backend ---" cd backend npm install cd .. echo "--- Settin…" at bounding box center [250, 447] width 368 height 209
copy pre "yarn install"
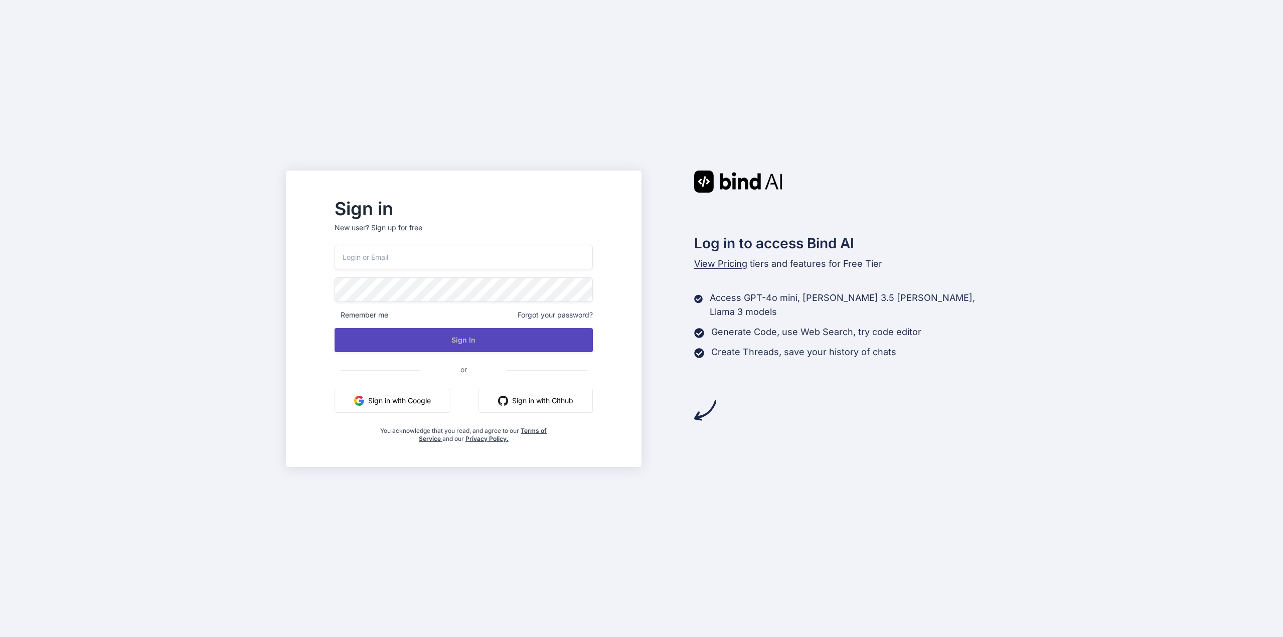
type input "t.furm@4npa.com"
click at [482, 343] on button "Sign In" at bounding box center [464, 340] width 258 height 24
click at [484, 340] on button "Sign In" at bounding box center [464, 340] width 258 height 24
